Goal: Navigation & Orientation: Find specific page/section

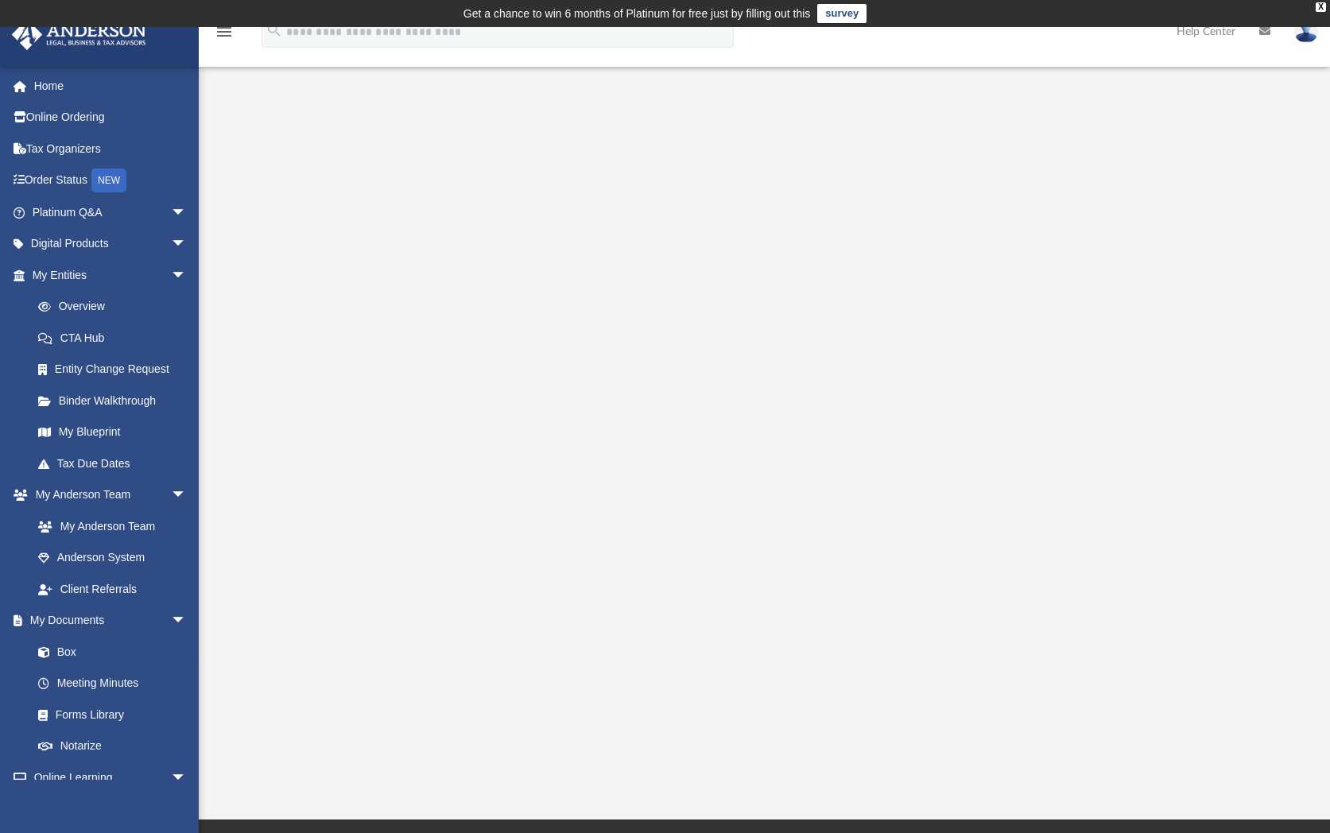
scroll to position [1, 0]
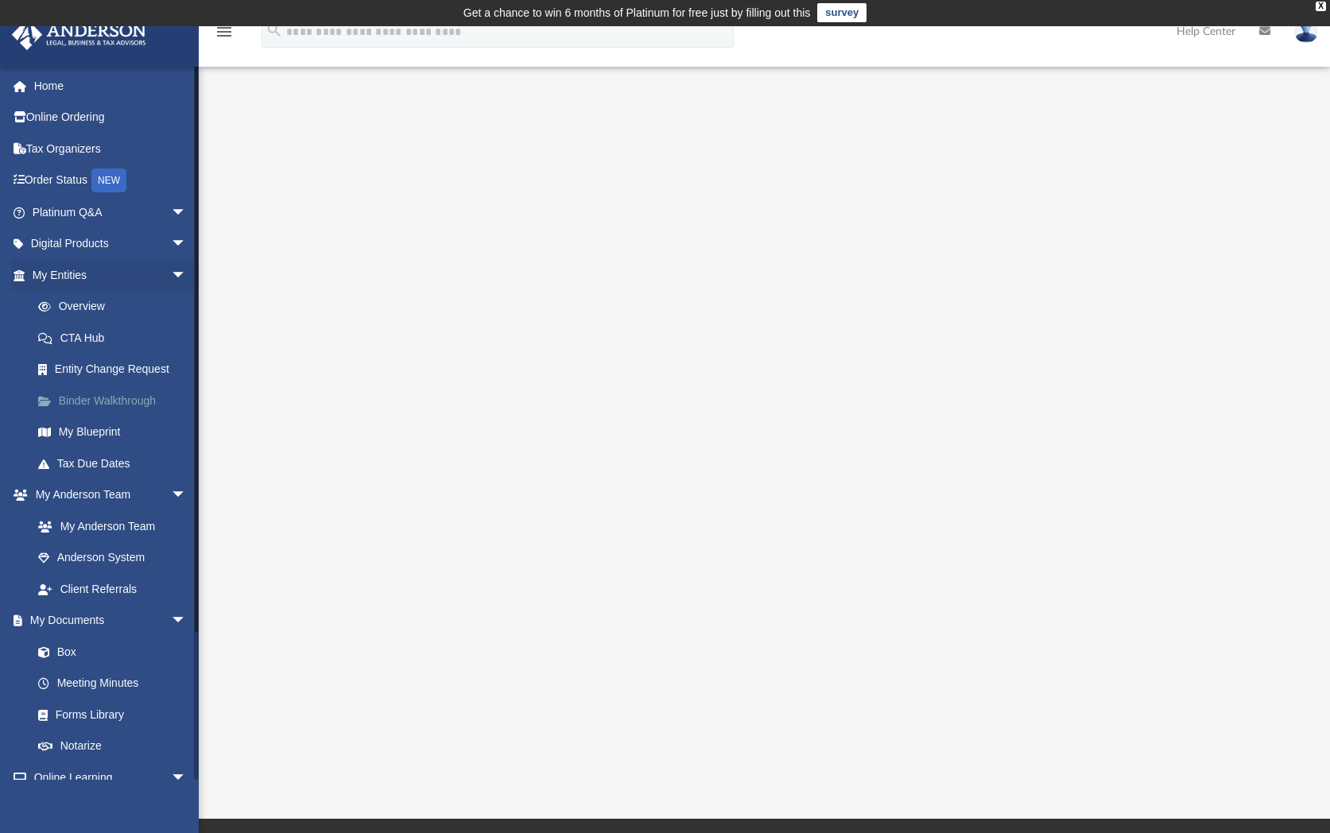
click at [92, 405] on link "Binder Walkthrough" at bounding box center [116, 401] width 188 height 32
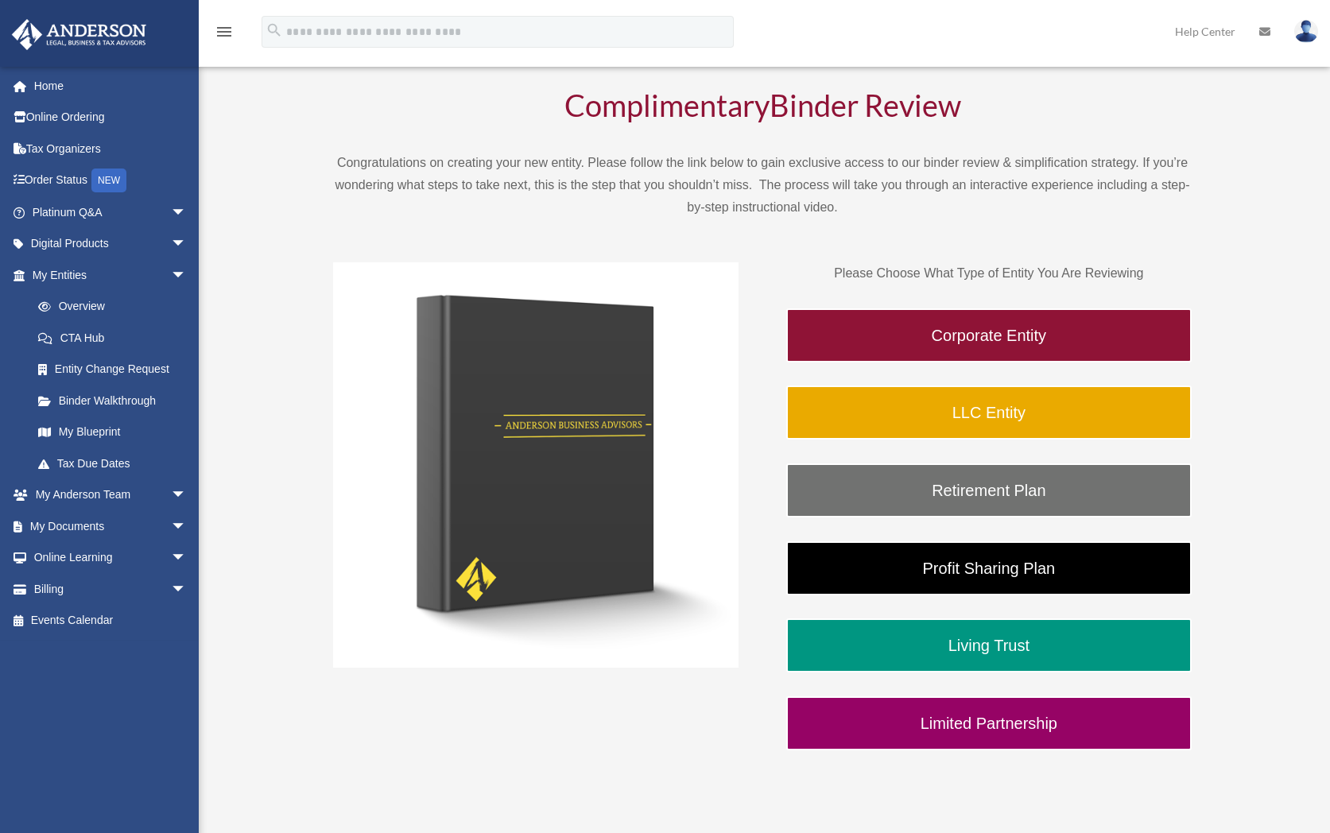
scroll to position [135, 0]
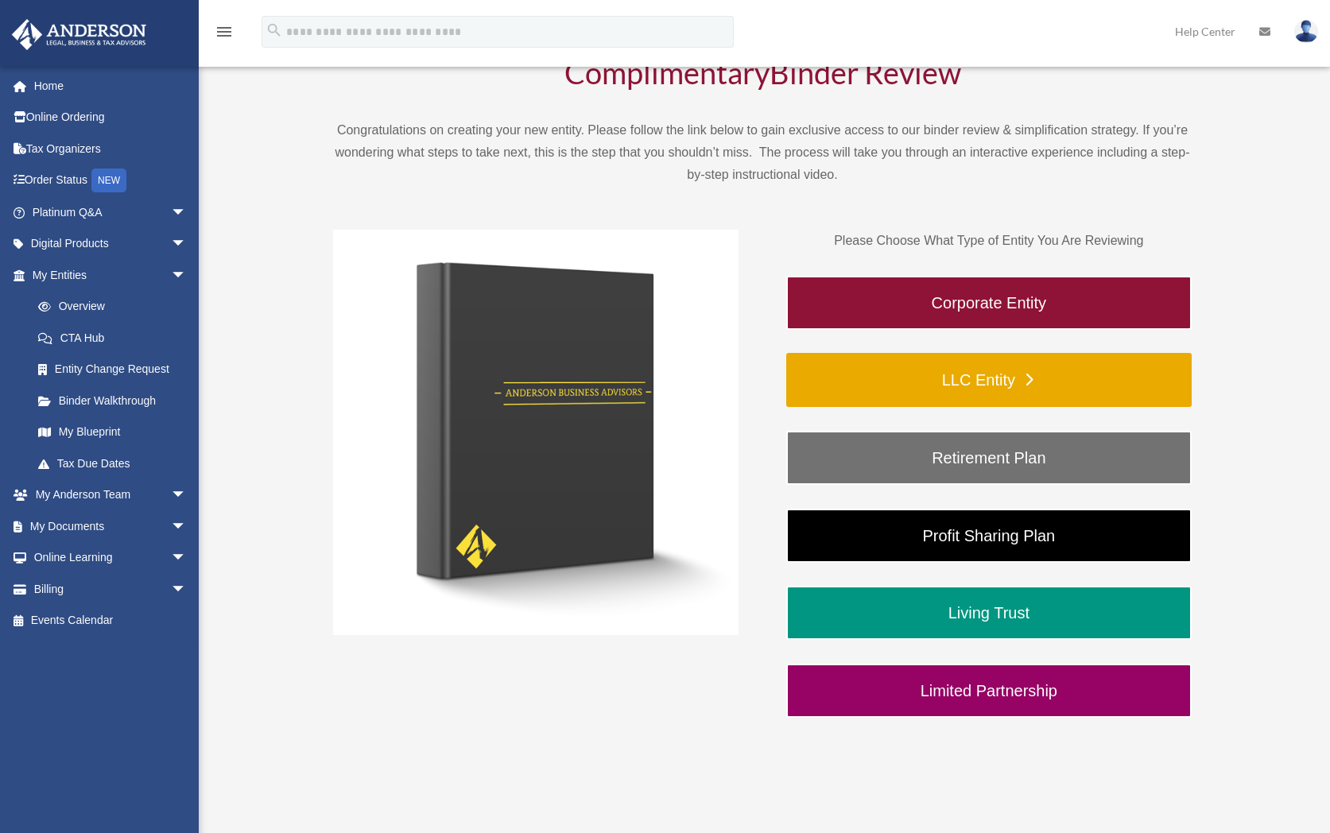
click at [894, 374] on link "LLC Entity" at bounding box center [988, 380] width 405 height 54
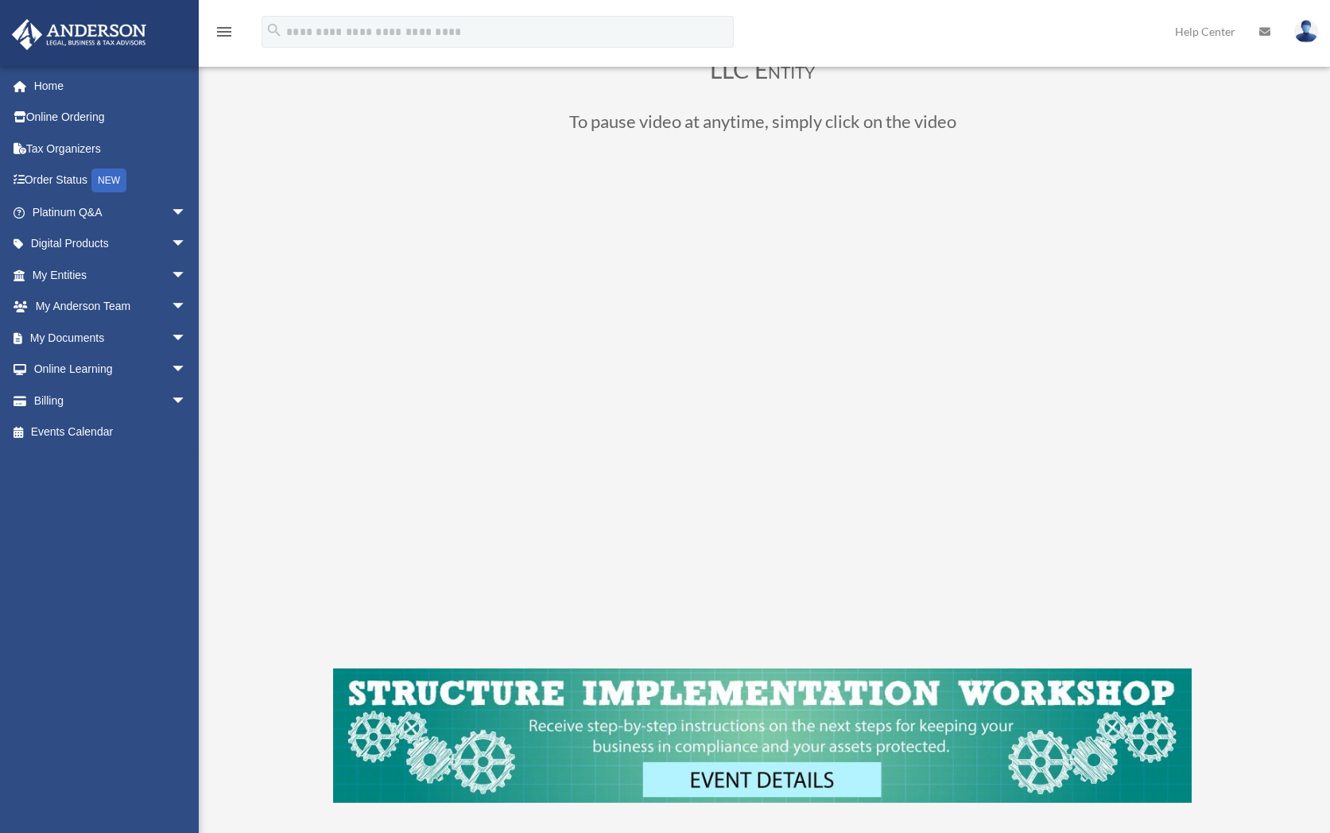
scroll to position [136, 0]
click at [171, 366] on span "arrow_drop_down" at bounding box center [187, 370] width 32 height 33
click at [171, 366] on span "arrow_drop_up" at bounding box center [187, 370] width 32 height 33
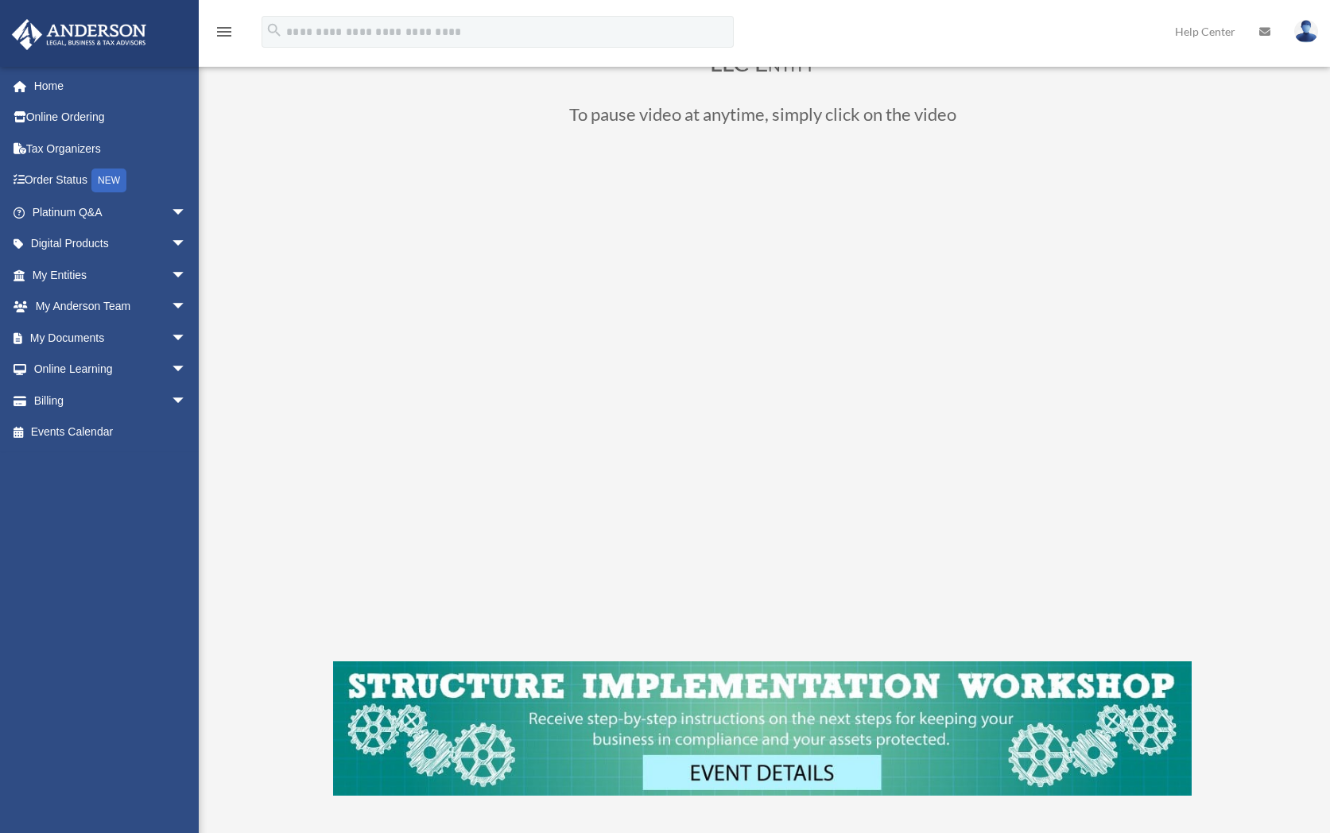
scroll to position [143, 0]
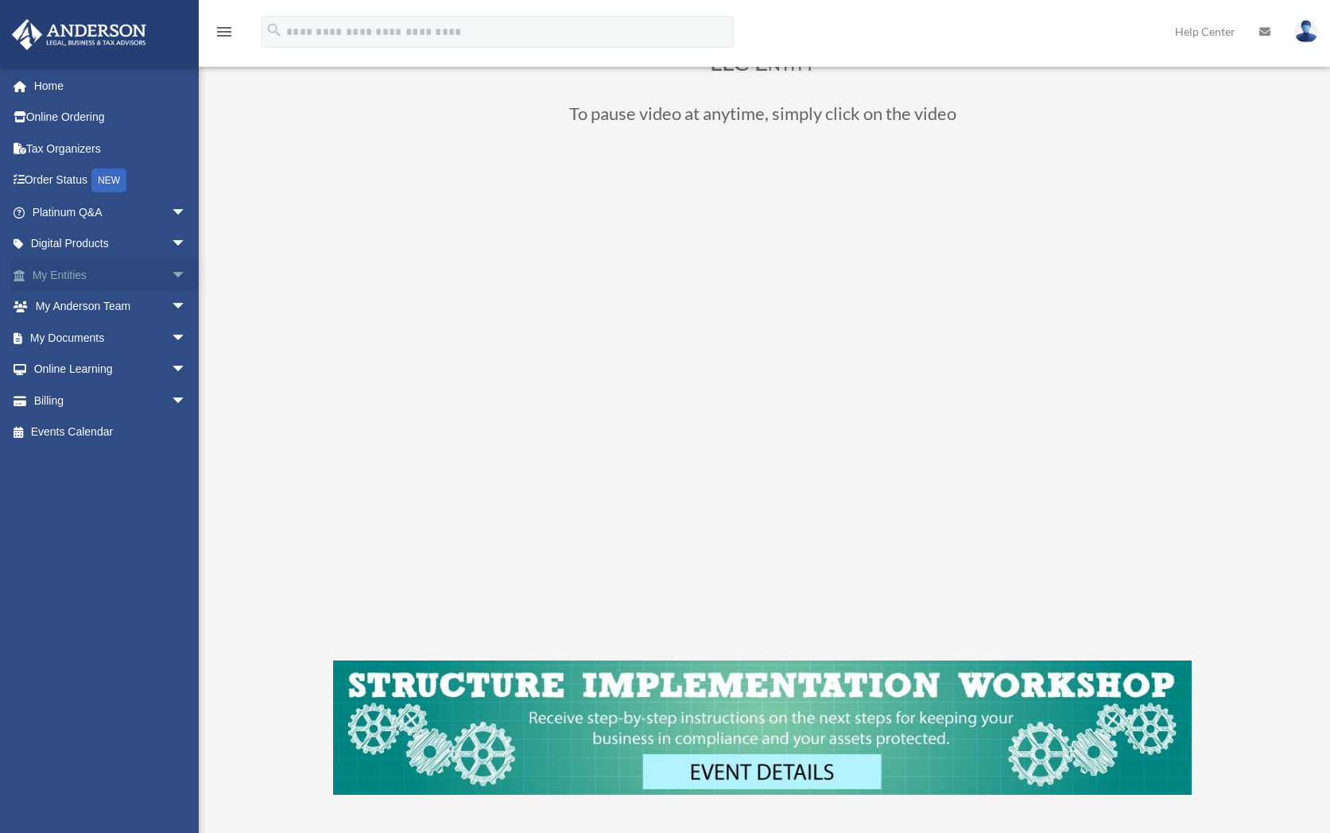
click at [56, 281] on link "My Entities arrow_drop_down" at bounding box center [111, 275] width 200 height 32
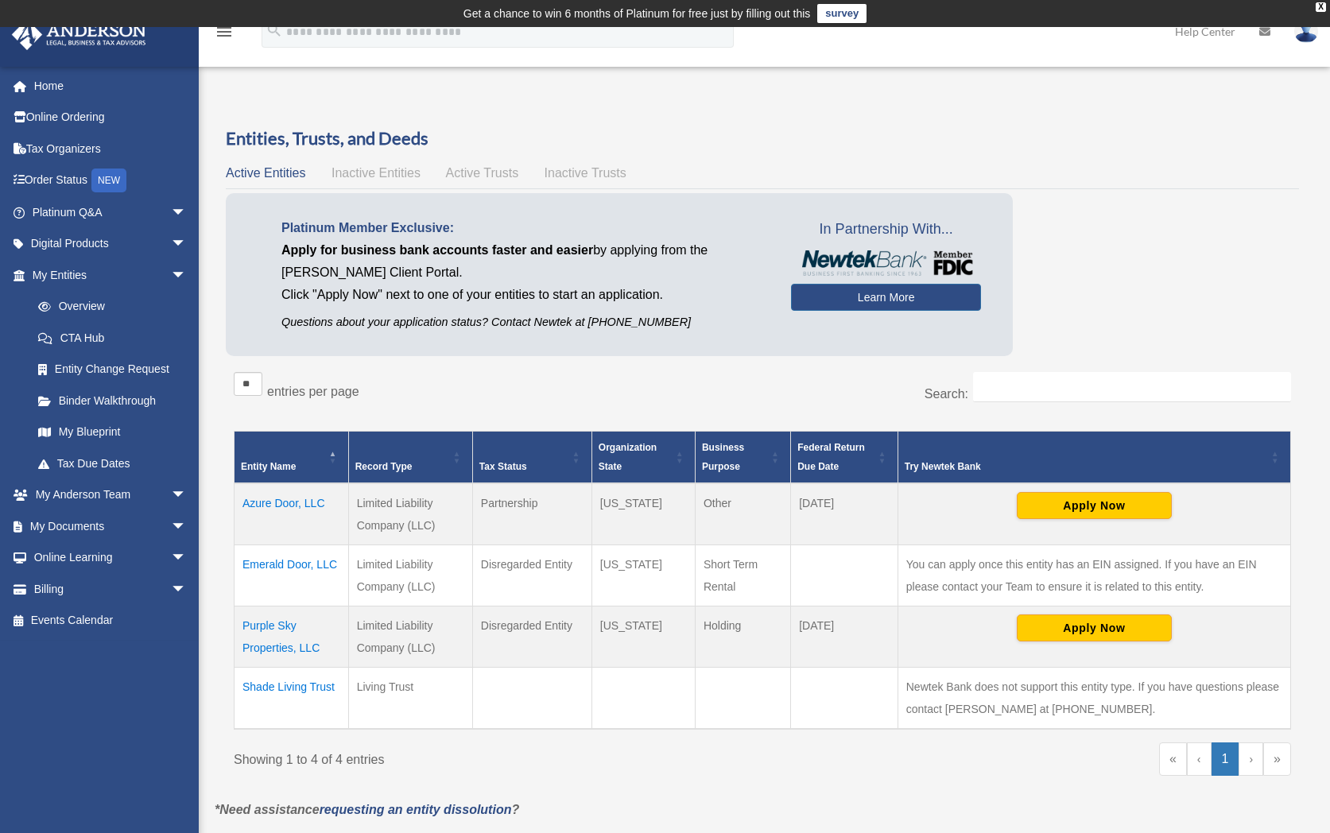
click at [713, 504] on td "Other" at bounding box center [742, 514] width 95 height 62
click at [507, 559] on td "Disregarded Entity" at bounding box center [531, 575] width 119 height 61
drag, startPoint x: 507, startPoint y: 559, endPoint x: 561, endPoint y: 561, distance: 54.1
click at [561, 561] on td "Disregarded Entity" at bounding box center [531, 575] width 119 height 61
